Goal: Communication & Community: Answer question/provide support

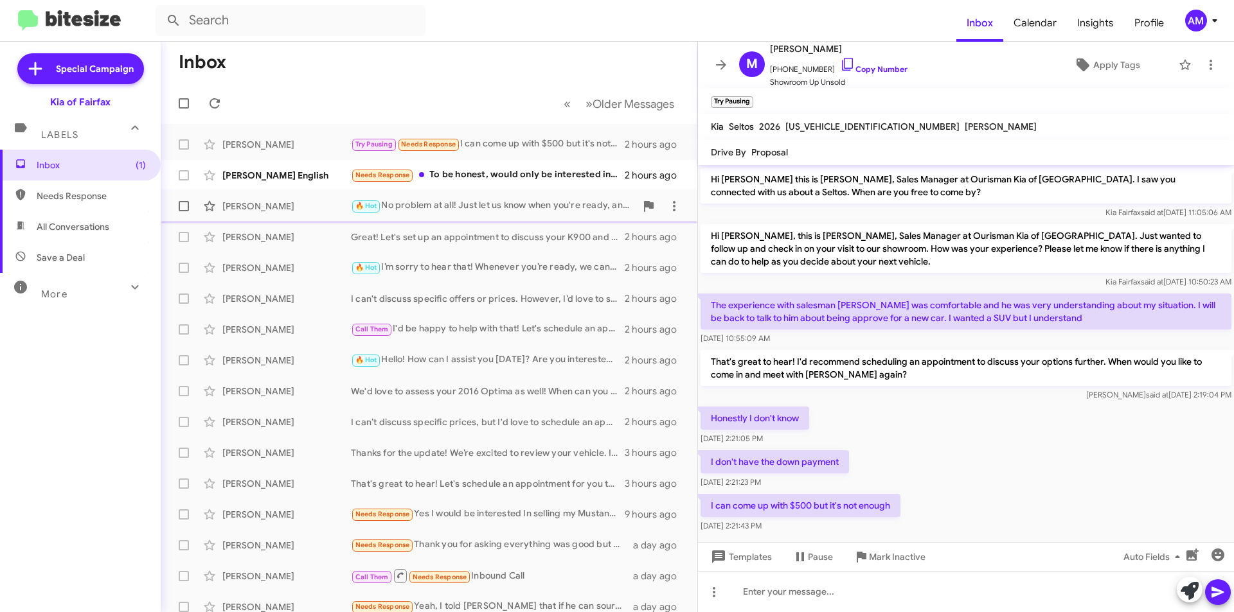
scroll to position [15, 0]
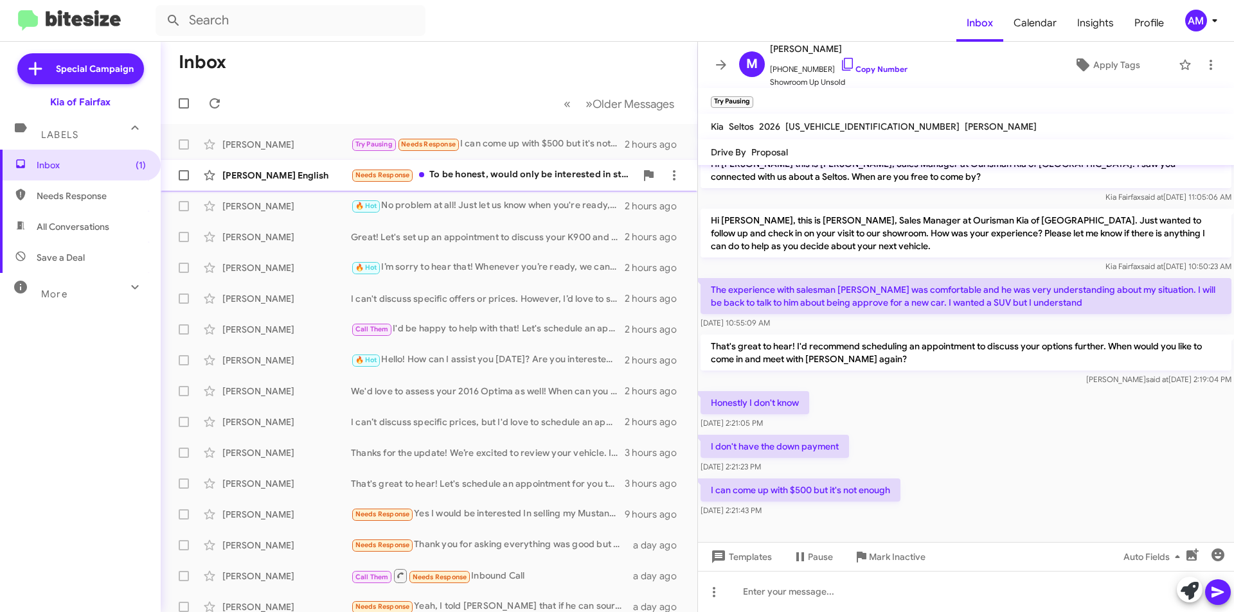
click at [503, 172] on div "Needs Response To be honest, would only be interested in starting the process i…" at bounding box center [493, 175] width 285 height 15
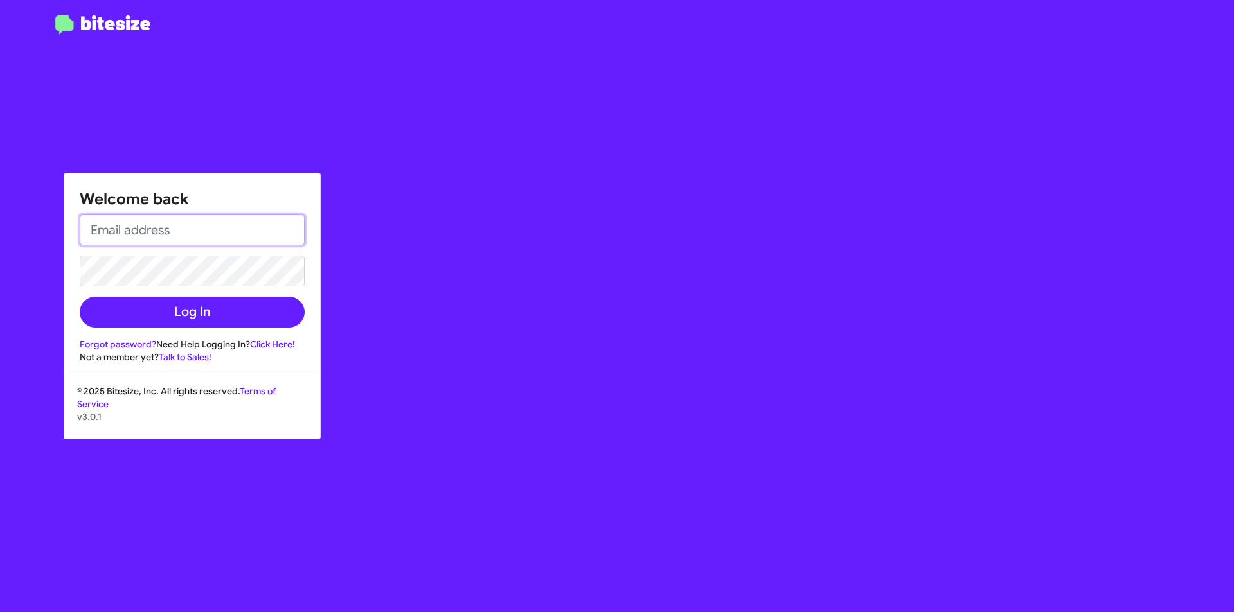
click at [191, 231] on input "email" at bounding box center [192, 230] width 225 height 31
type input "[EMAIL_ADDRESS][DOMAIN_NAME]"
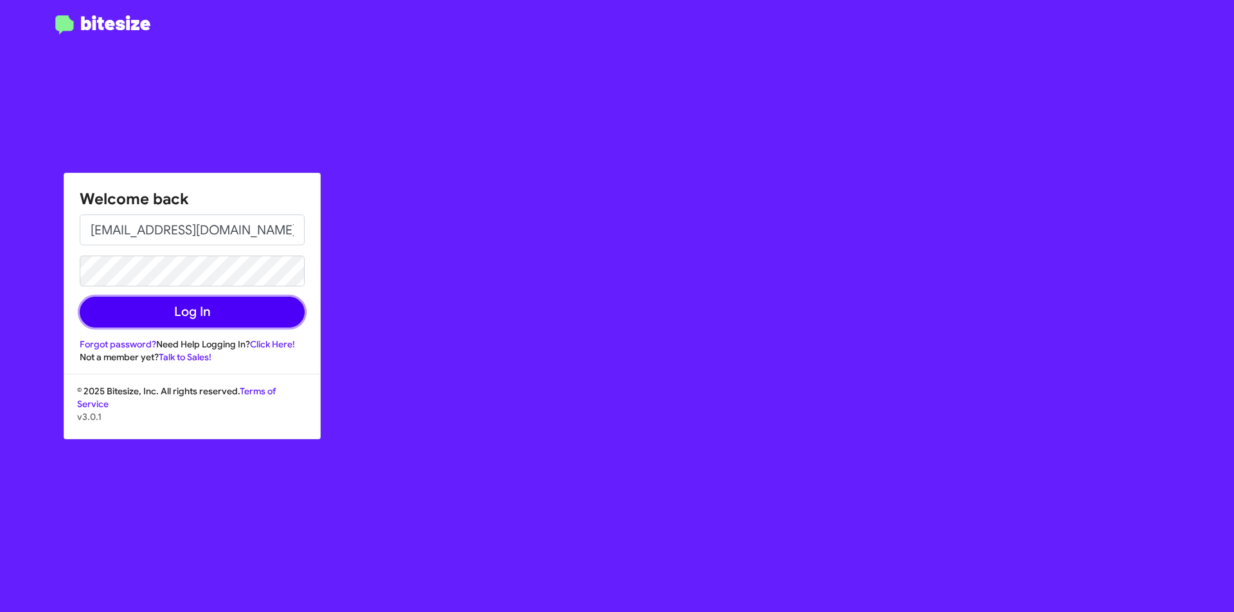
click at [127, 305] on button "Log In" at bounding box center [192, 312] width 225 height 31
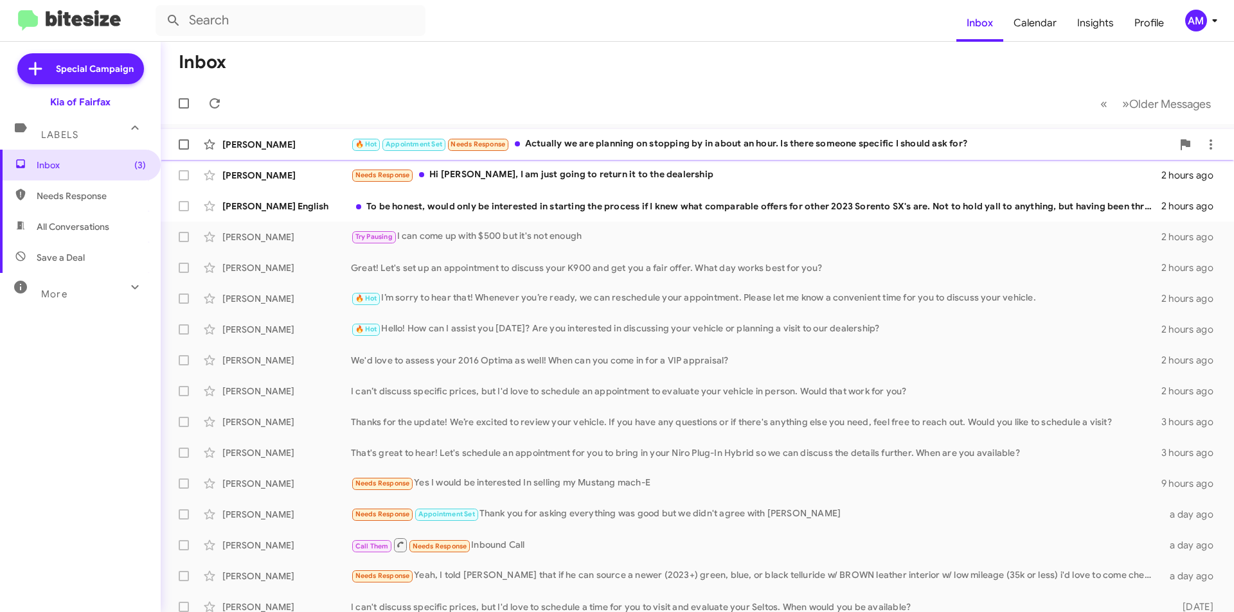
click at [696, 149] on div "🔥 Hot Appointment Set Needs Response Actually we are planning on stopping by in…" at bounding box center [761, 144] width 821 height 15
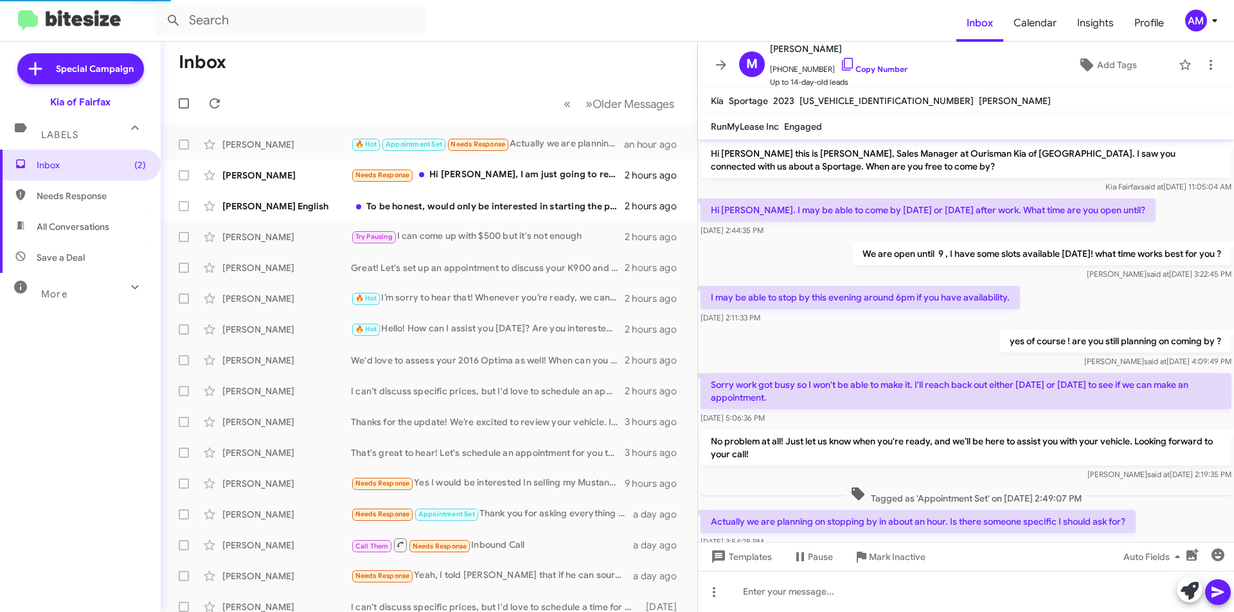
scroll to position [38, 0]
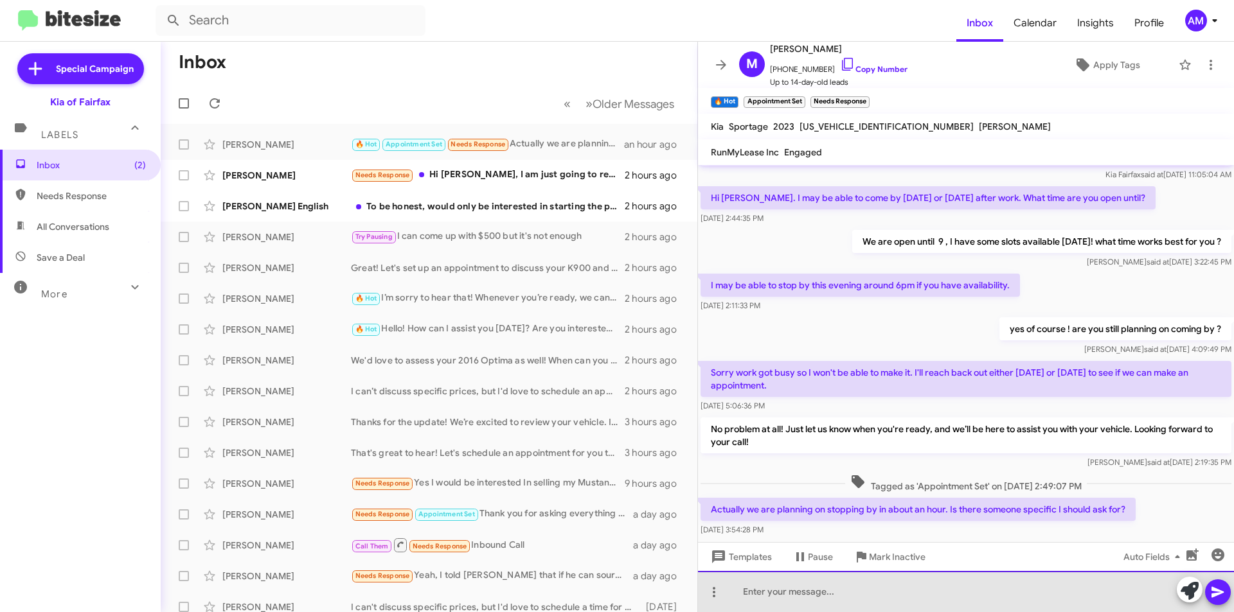
click at [991, 588] on div at bounding box center [966, 591] width 536 height 41
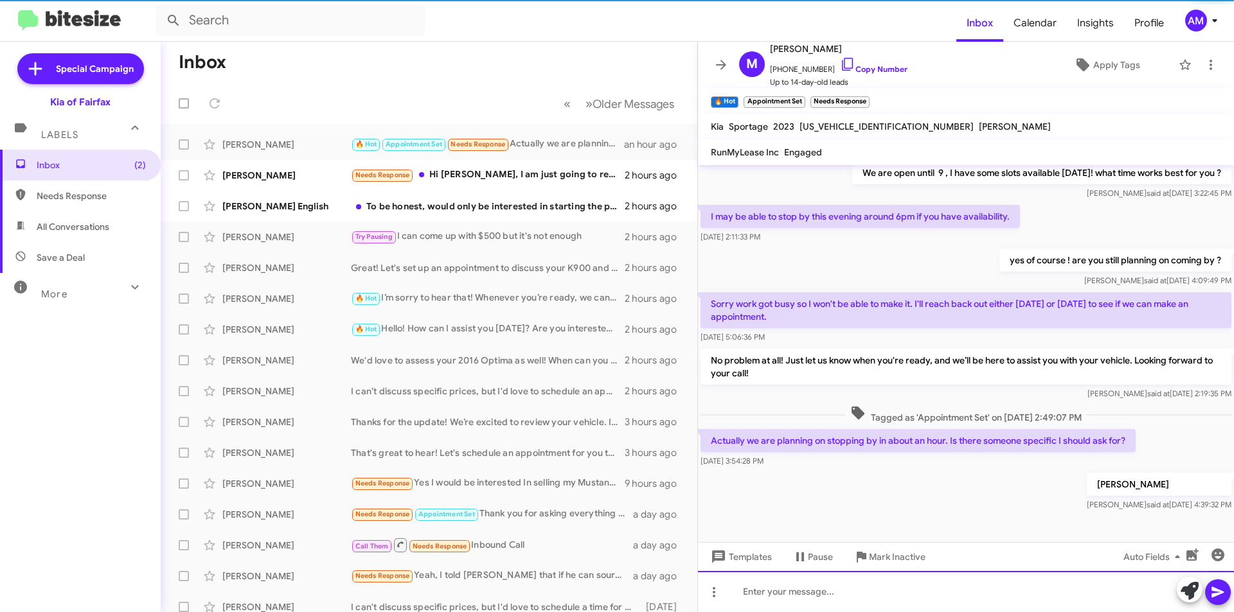
scroll to position [111, 0]
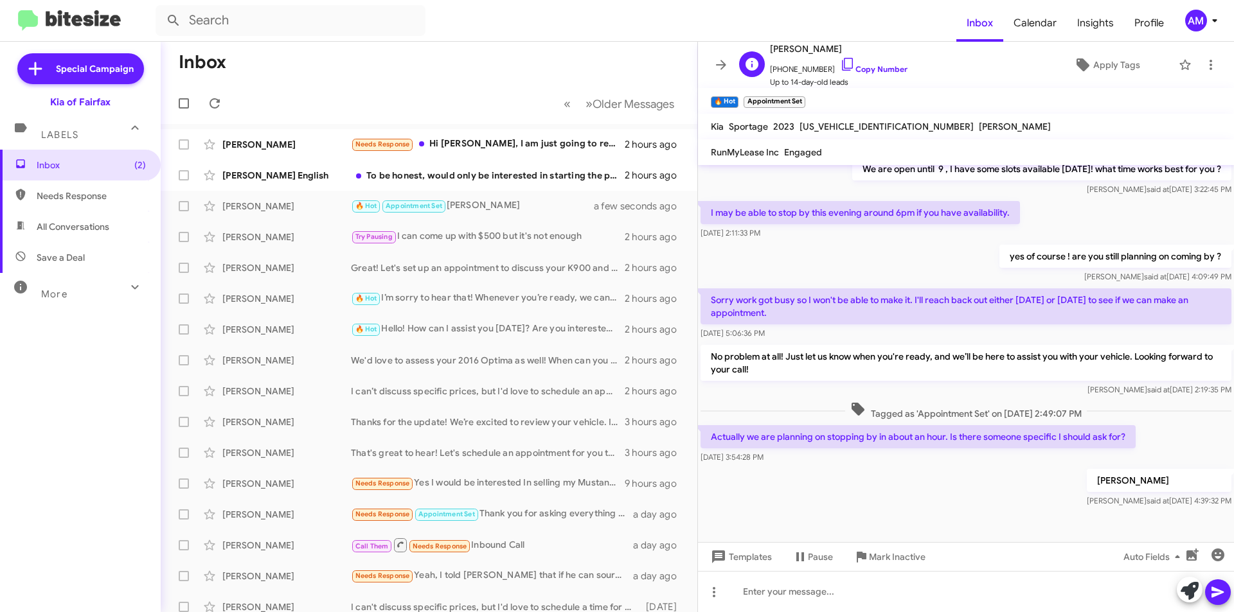
click at [864, 62] on span "[PHONE_NUMBER] Copy Number" at bounding box center [838, 66] width 137 height 19
click at [849, 71] on link "Copy Number" at bounding box center [873, 69] width 67 height 10
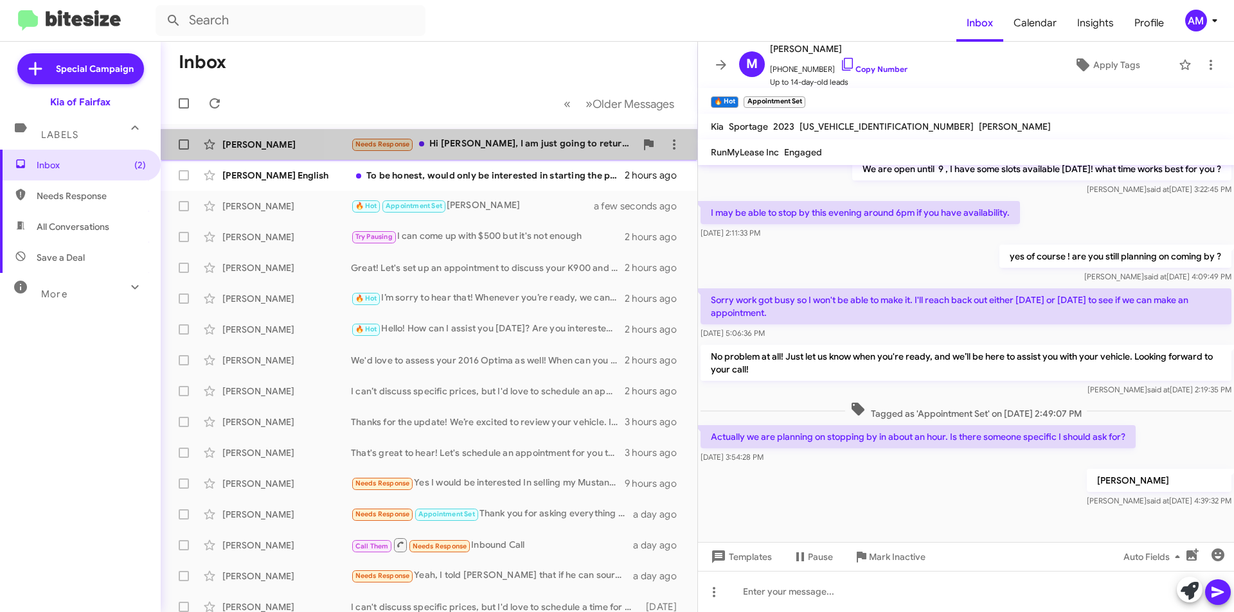
click at [459, 143] on div "Needs Response Hi [PERSON_NAME], I am just going to return it to the dealership" at bounding box center [493, 144] width 285 height 15
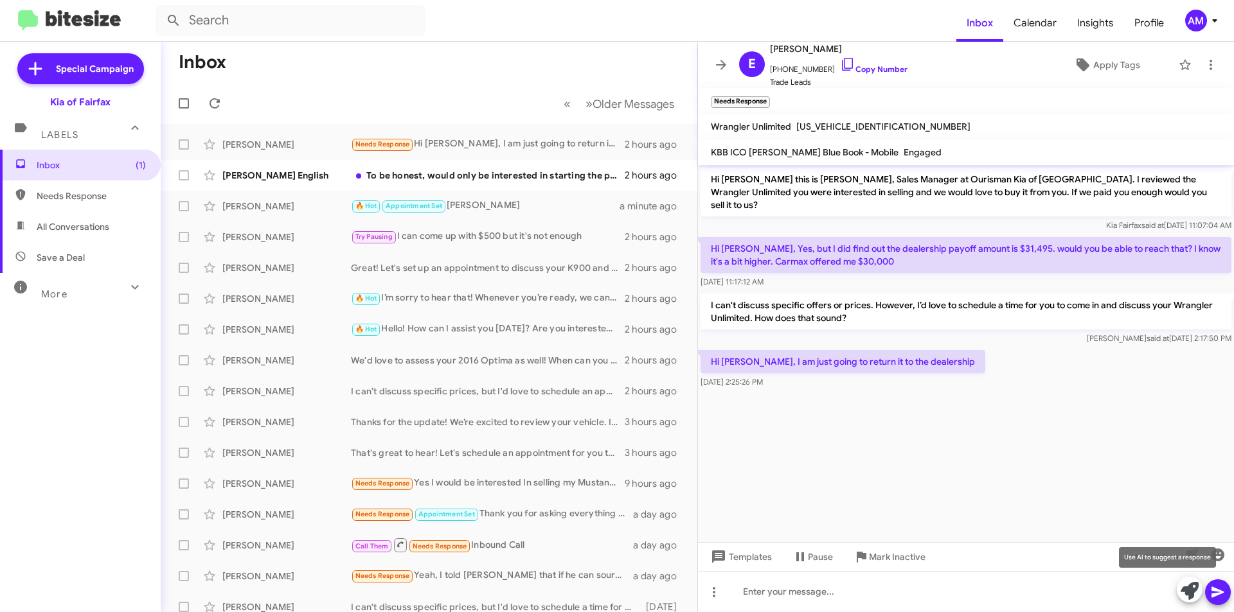
click at [1189, 596] on icon at bounding box center [1189, 591] width 18 height 18
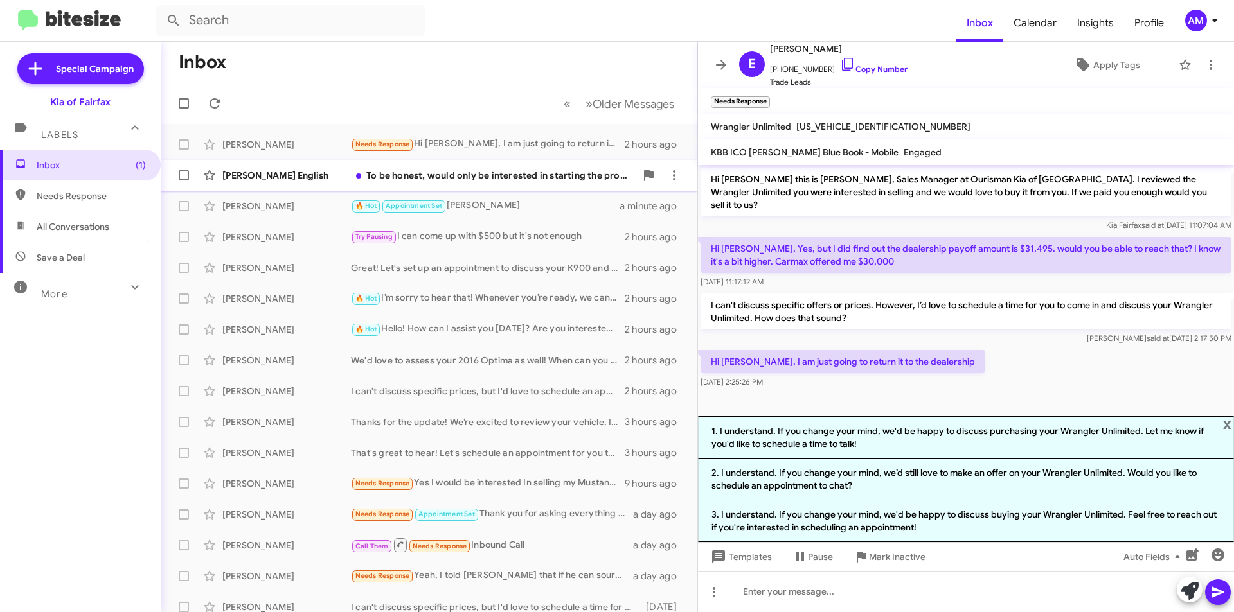
click at [542, 182] on div "[PERSON_NAME] English To be honest, would only be interested in starting the pr…" at bounding box center [429, 176] width 516 height 26
